Goal: Task Accomplishment & Management: Manage account settings

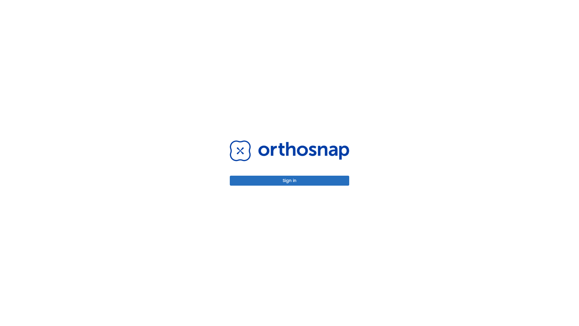
click at [290, 180] on button "Sign in" at bounding box center [289, 181] width 119 height 10
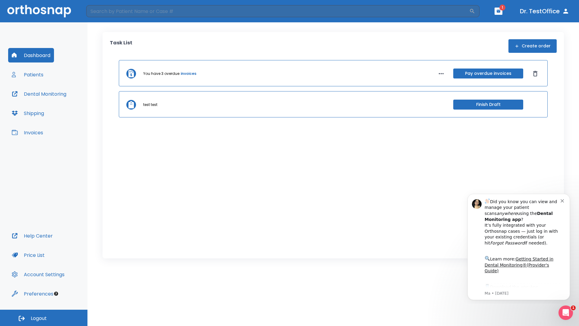
click at [44, 318] on span "Logout" at bounding box center [39, 318] width 16 height 7
